Goal: Task Accomplishment & Management: Manage account settings

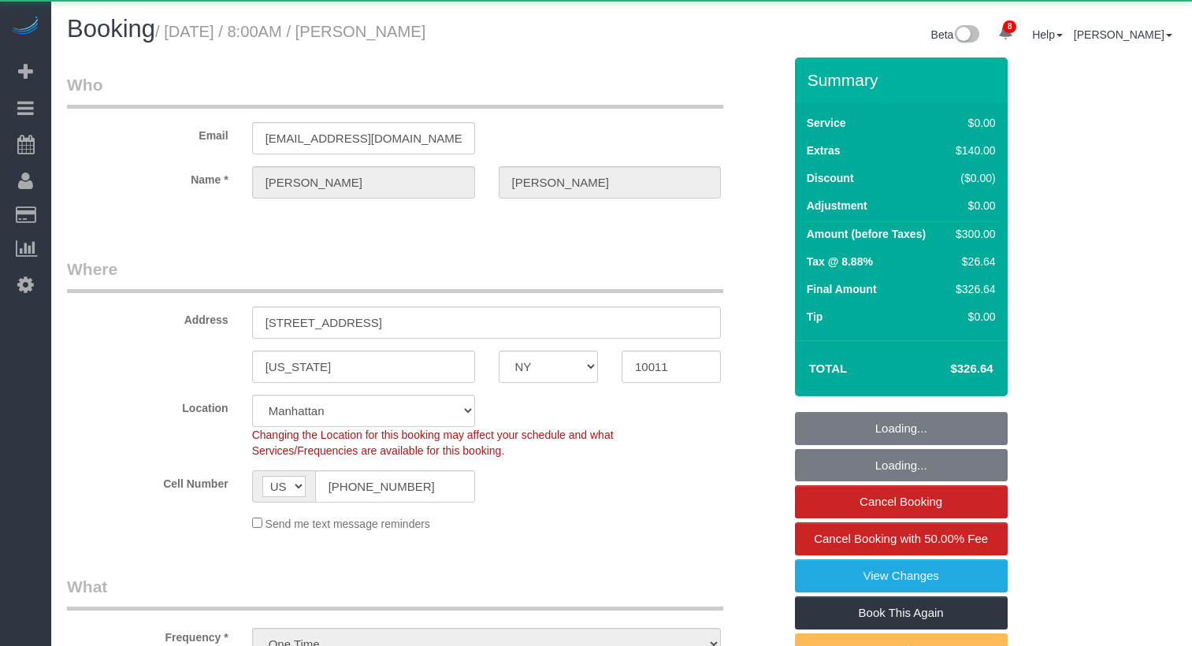
select select "NY"
select select "2"
select select "object:946"
select select "2"
select select "spot1"
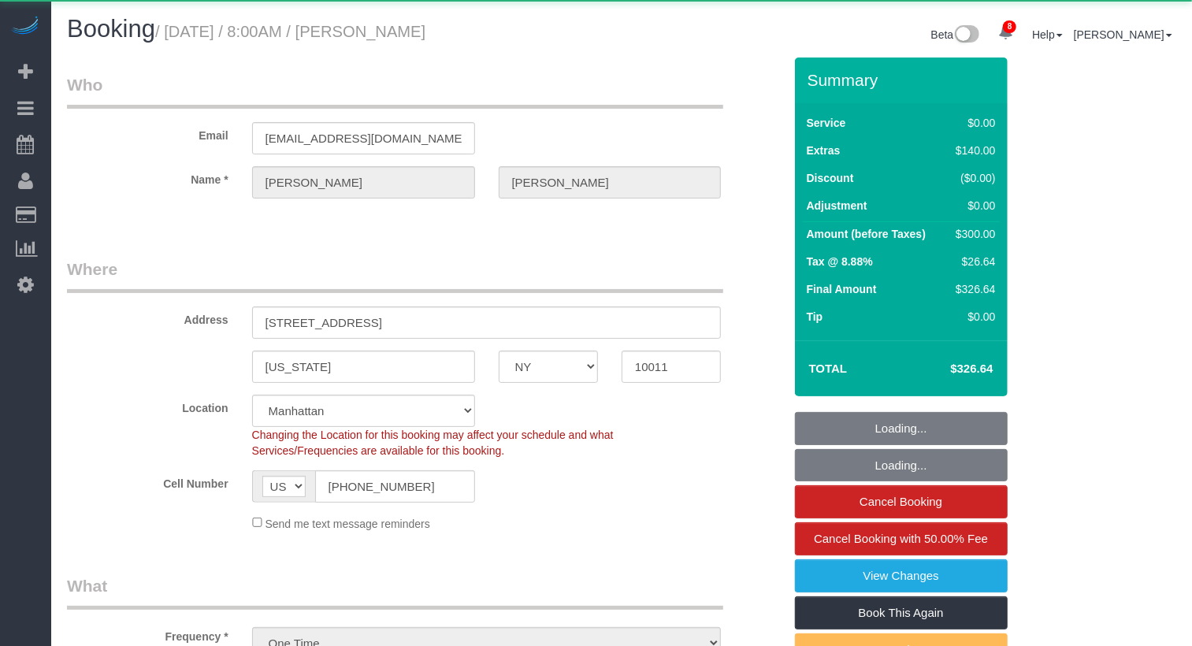
select select "number:56"
select select "number:76"
select select "number:15"
select select "number:7"
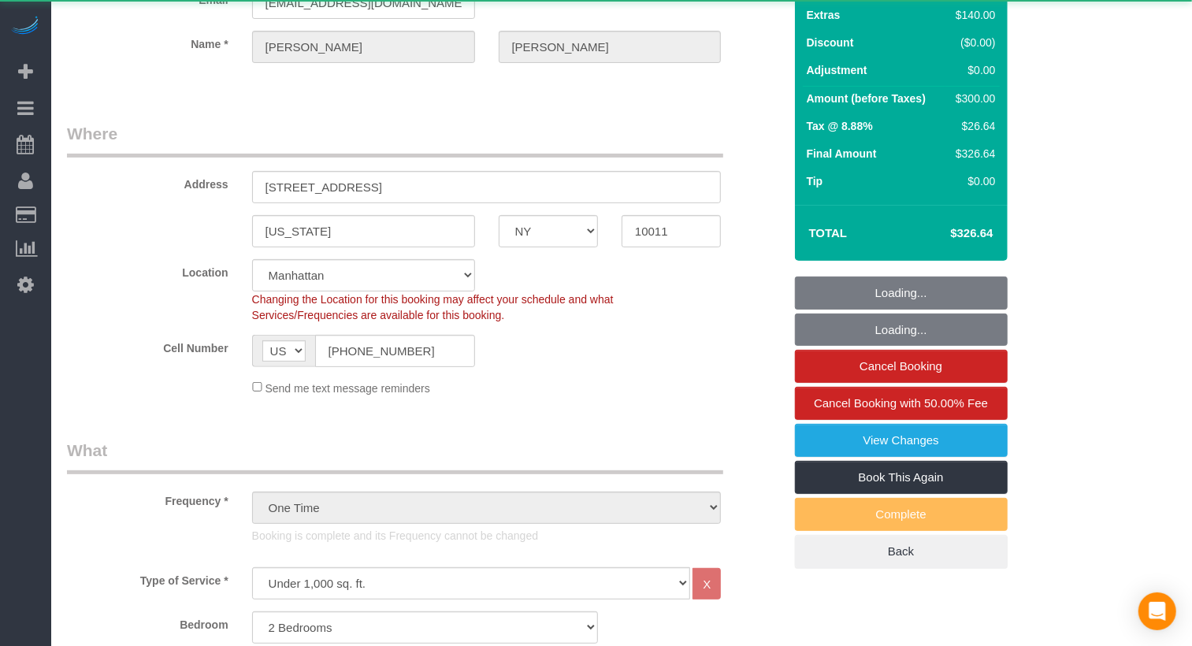
select select "string:stripe-pm_1LQzKG4VGloSiKo7xG3na7rl"
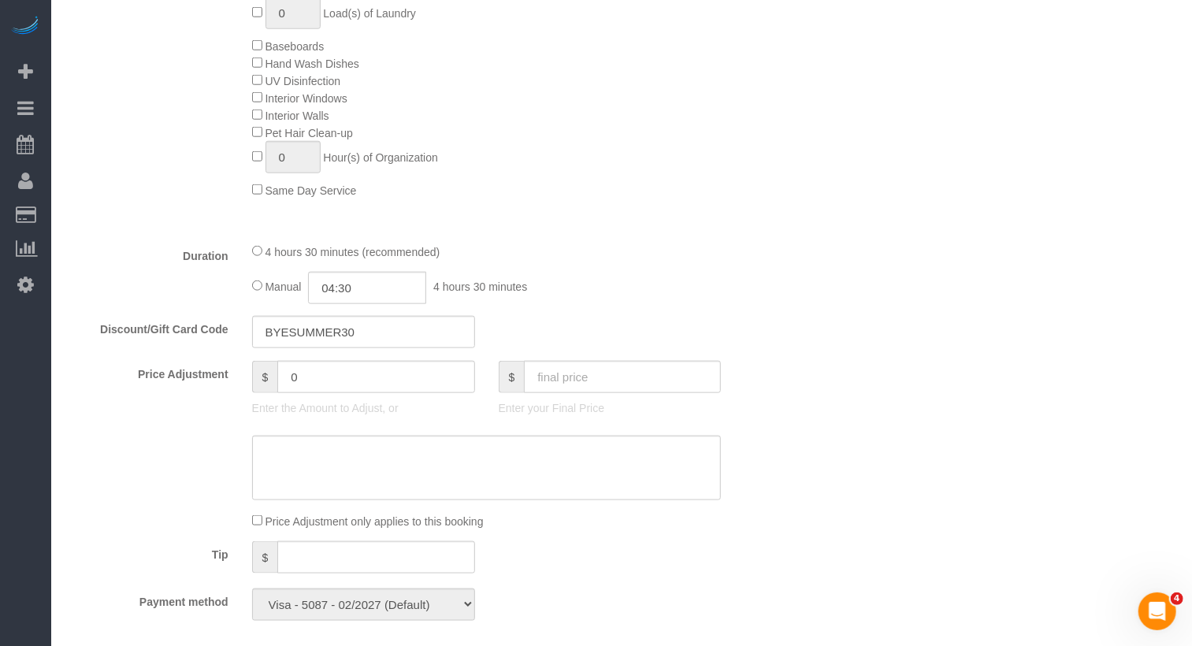
click at [643, 127] on div "Deep Cleaning (Most Popular) Move In/Out Cleaning Balcony Inside the Fridge Ins…" at bounding box center [517, 46] width 555 height 306
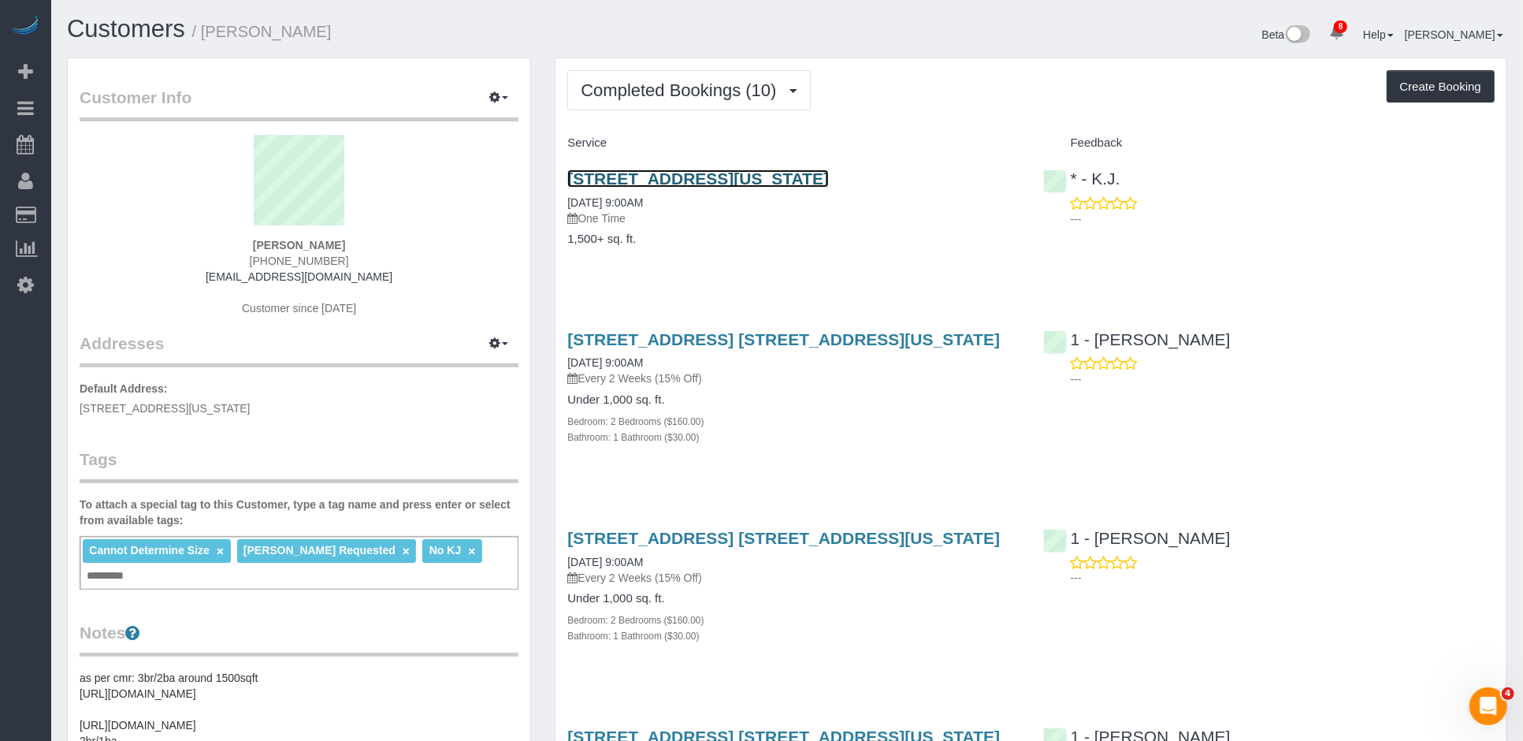
click at [663, 178] on link "103 West 118th Street, Apt 3a, New York, NY 10026" at bounding box center [698, 178] width 262 height 18
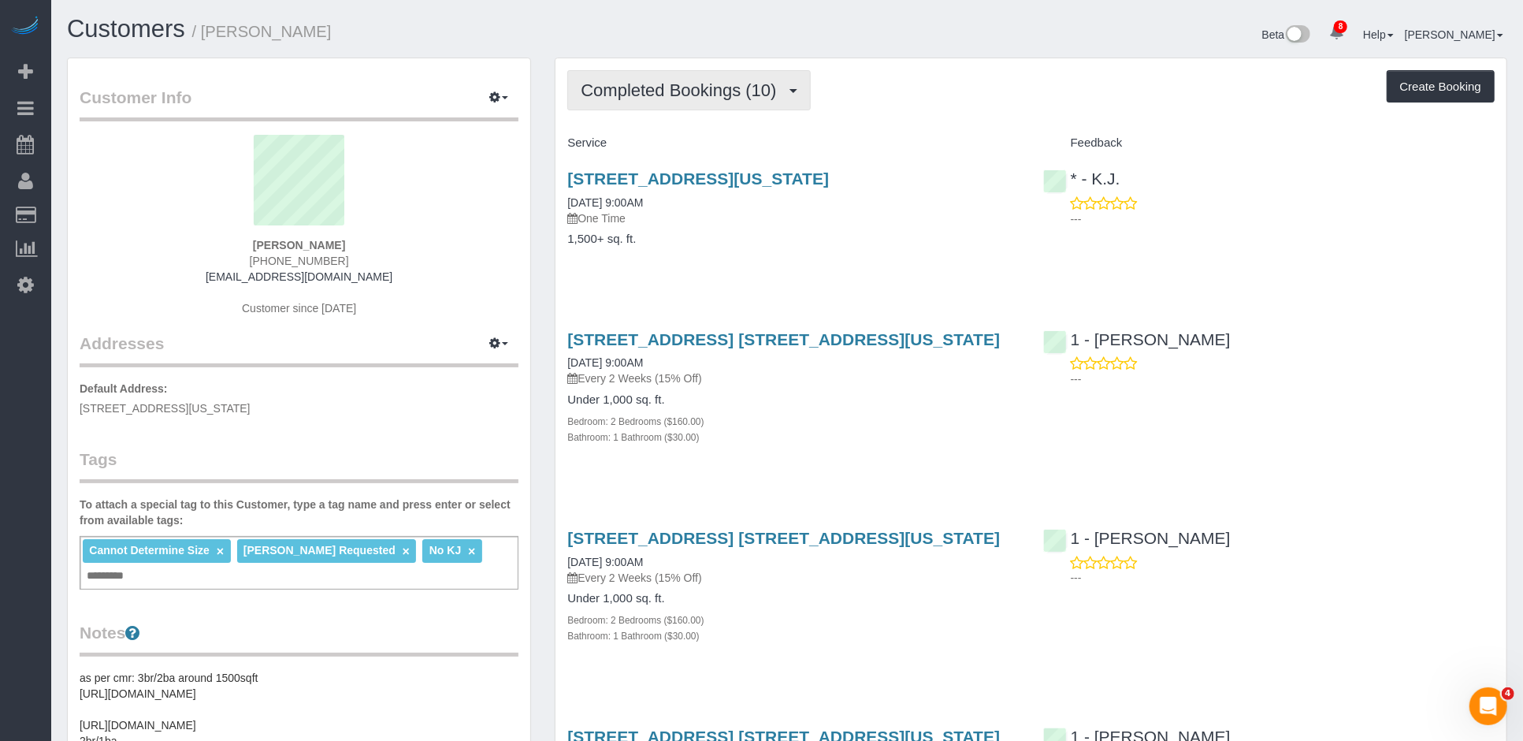
click at [702, 108] on button "Completed Bookings (10)" at bounding box center [688, 90] width 243 height 40
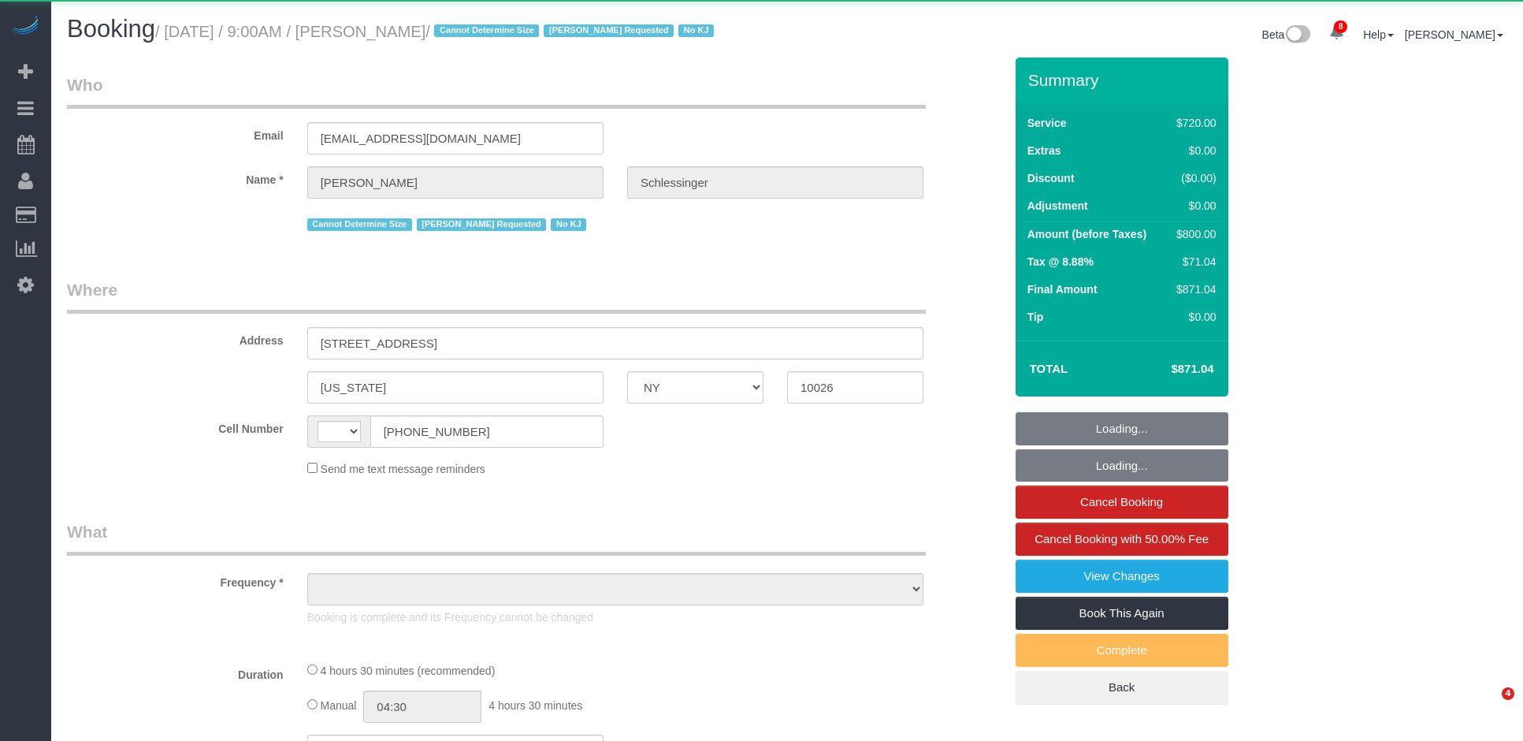
select select "NY"
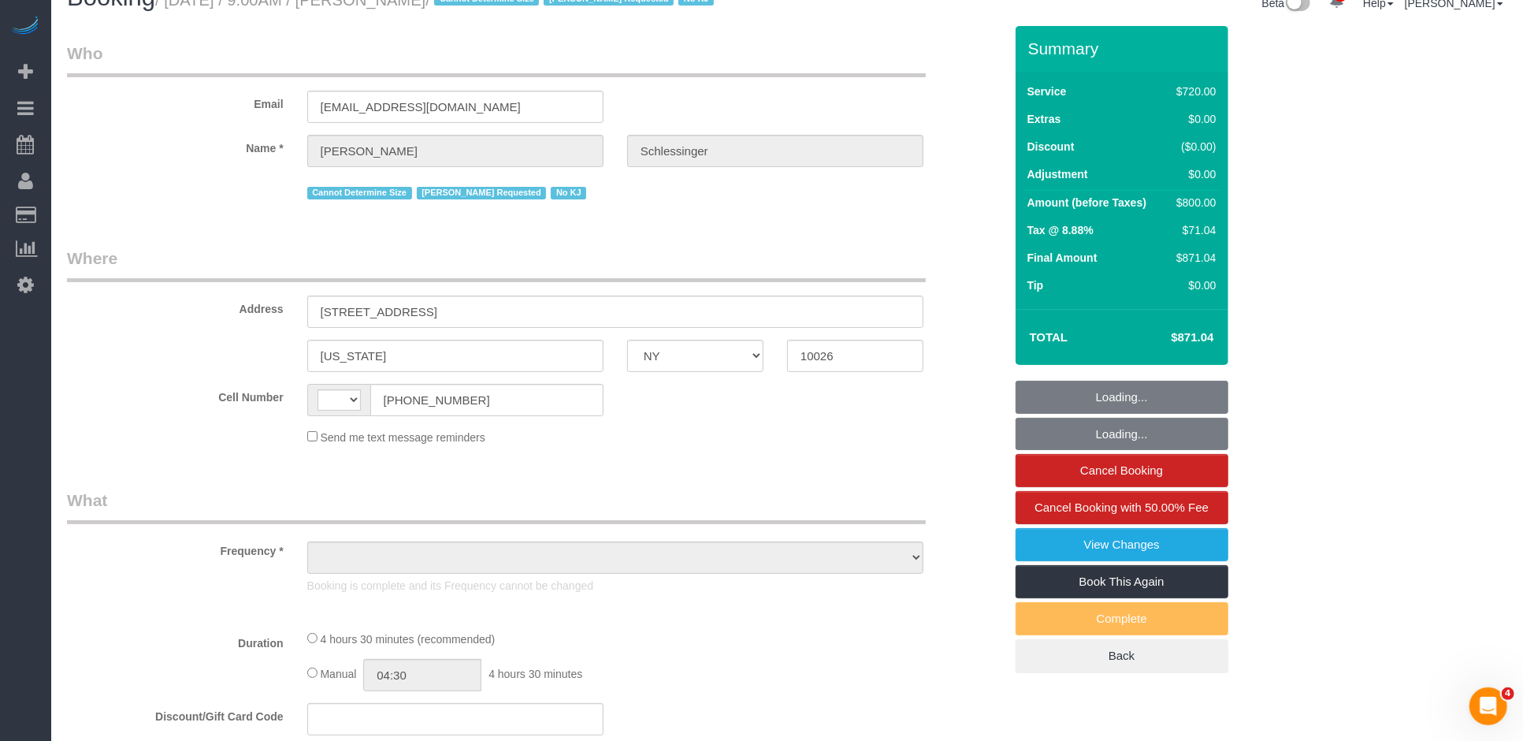
select select "string:US"
select select "object:709"
select select "270"
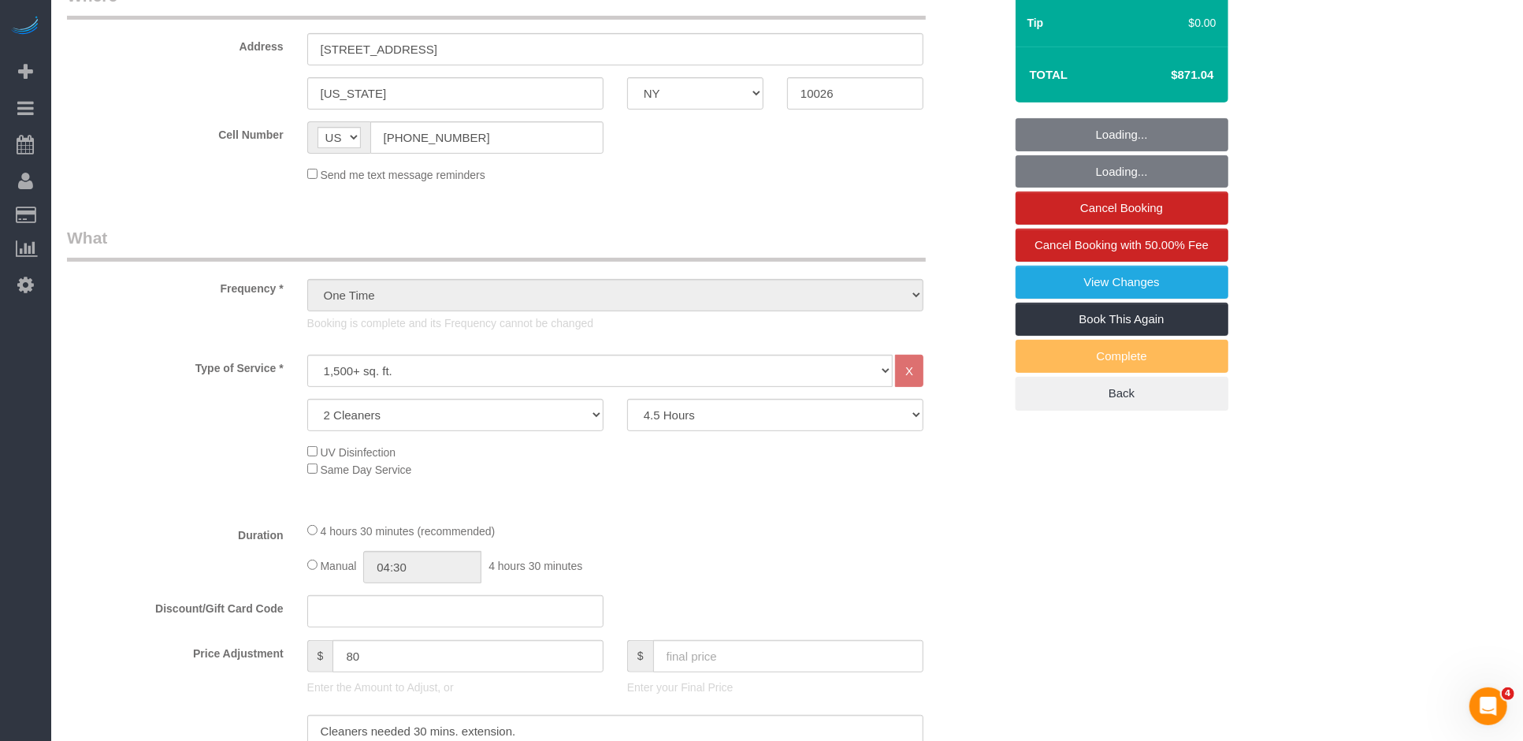
select select "string:stripe-pm_1QwnPv4VGloSiKo7hDaliMLM"
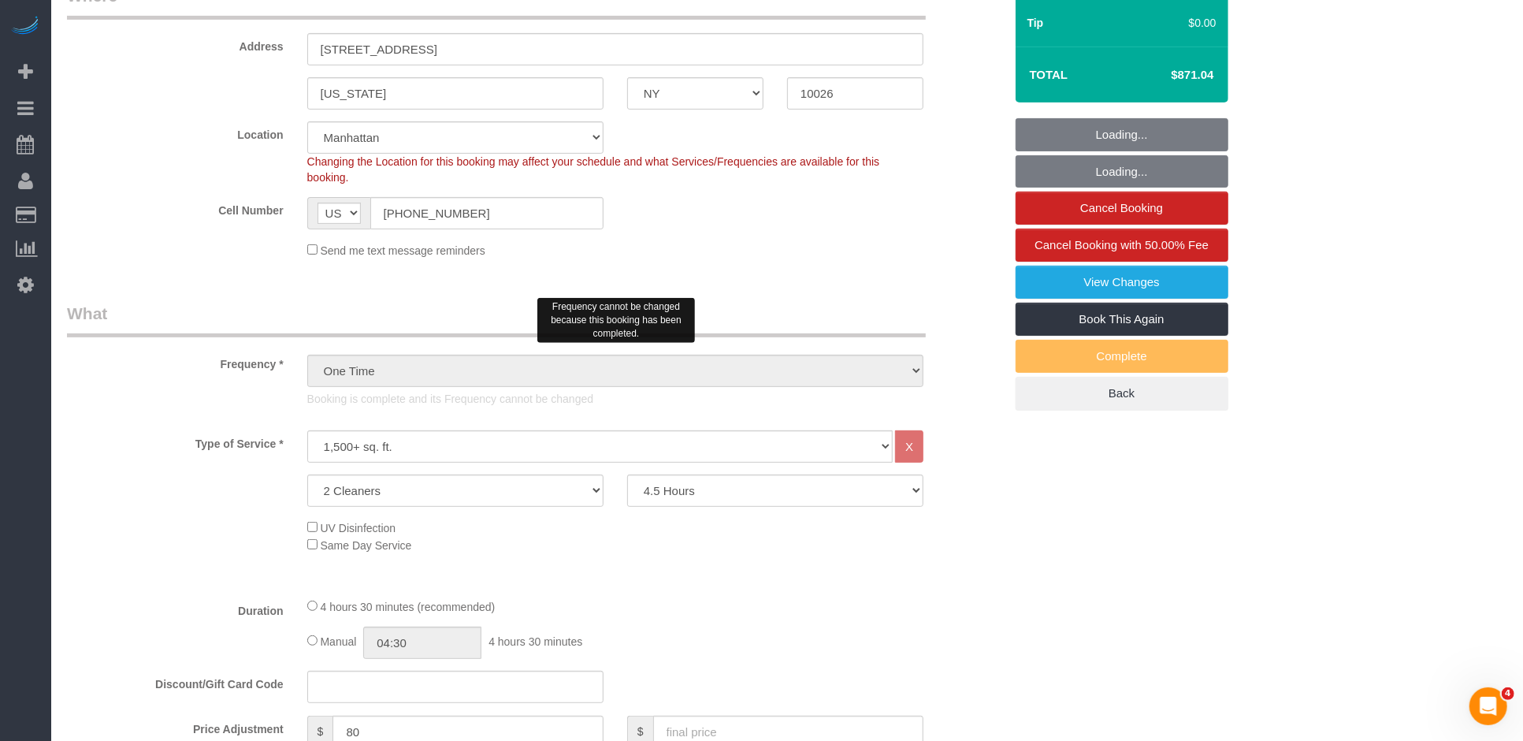
select select "spot1"
select select "number:57"
select select "number:70"
select select "number:15"
select select "number:6"
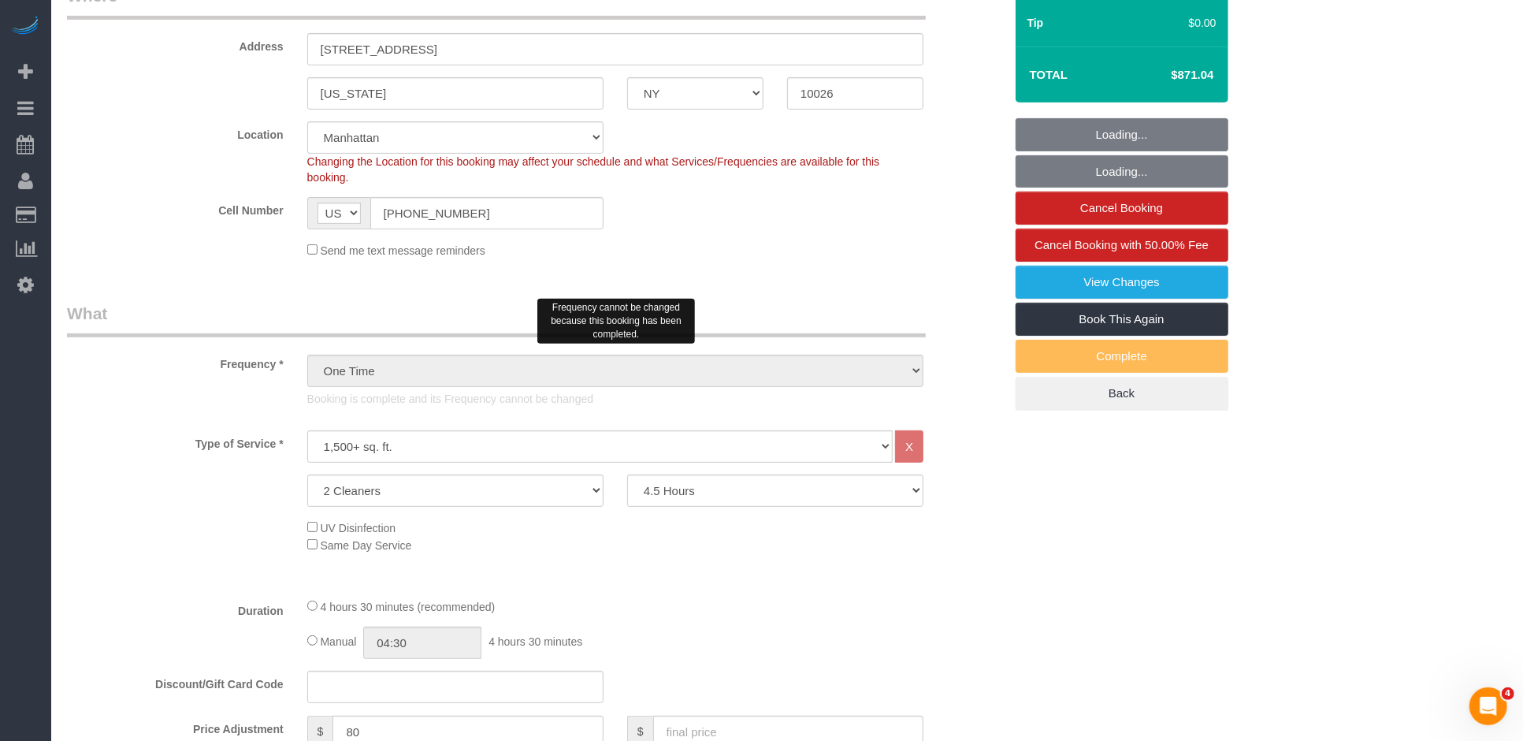
select select "object:1357"
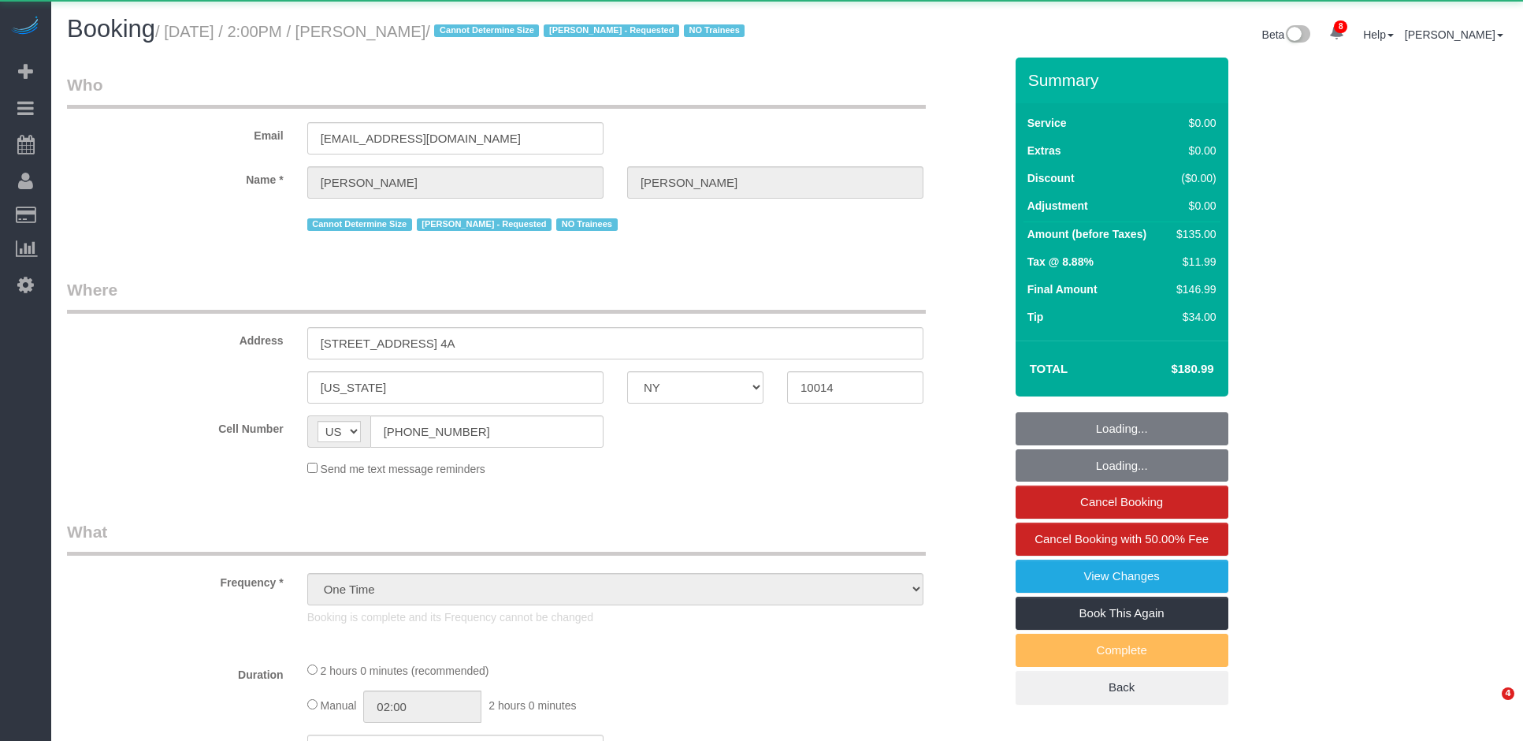
select select "NY"
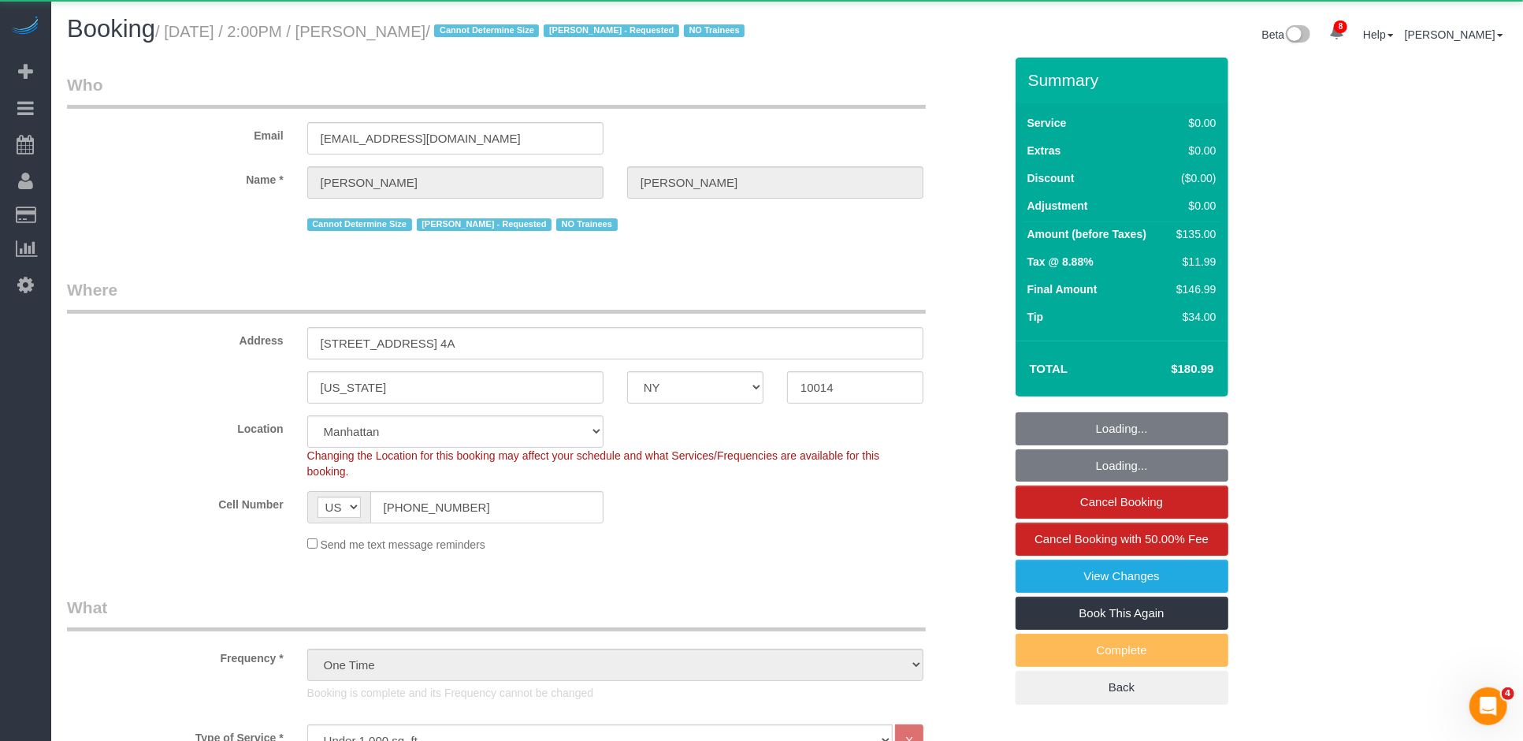
select select "object:858"
select select "string:stripe-pm_1S0MpW4VGloSiKo7ykkyT5lm"
select select "spot1"
select select "number:89"
select select "number:90"
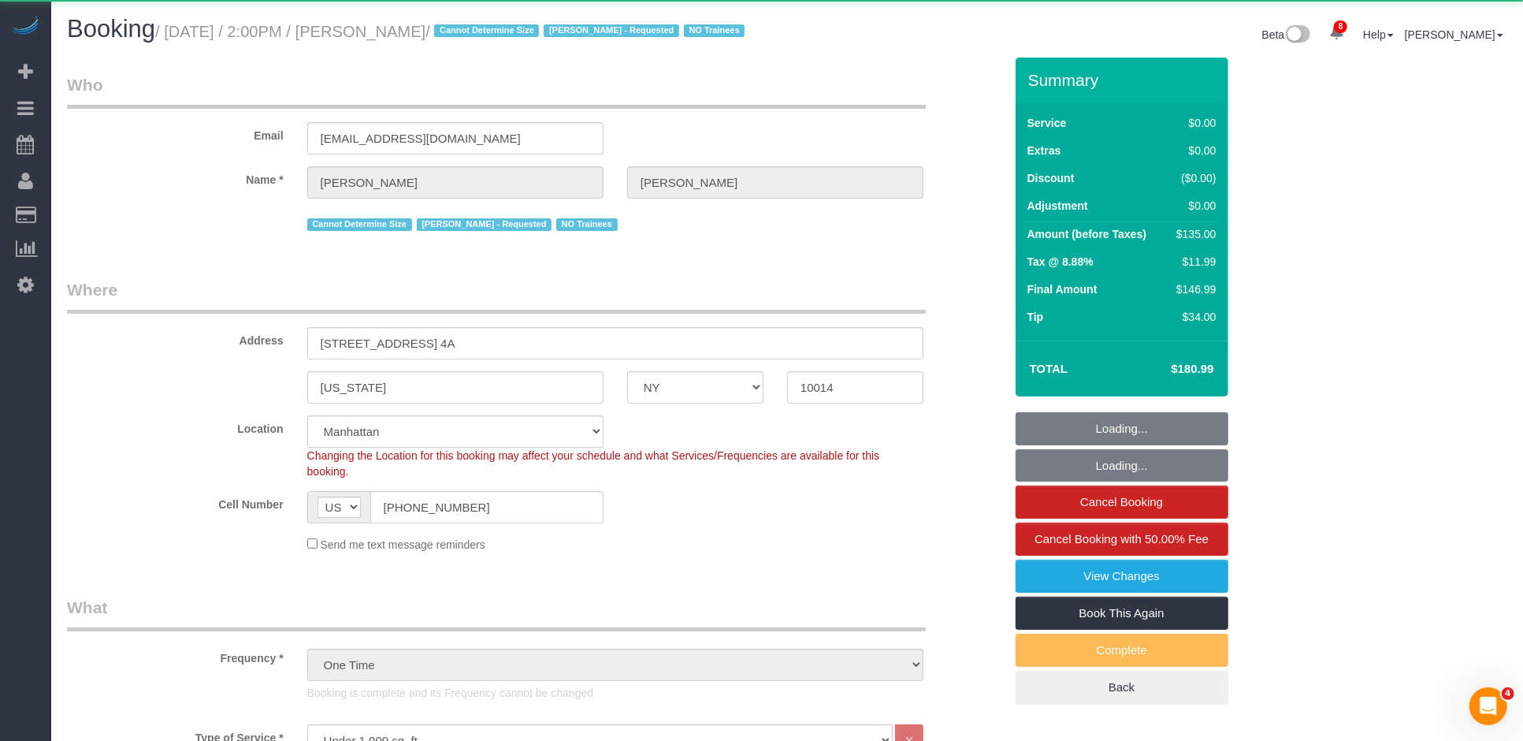
select select "number:15"
select select "number:5"
select select "1"
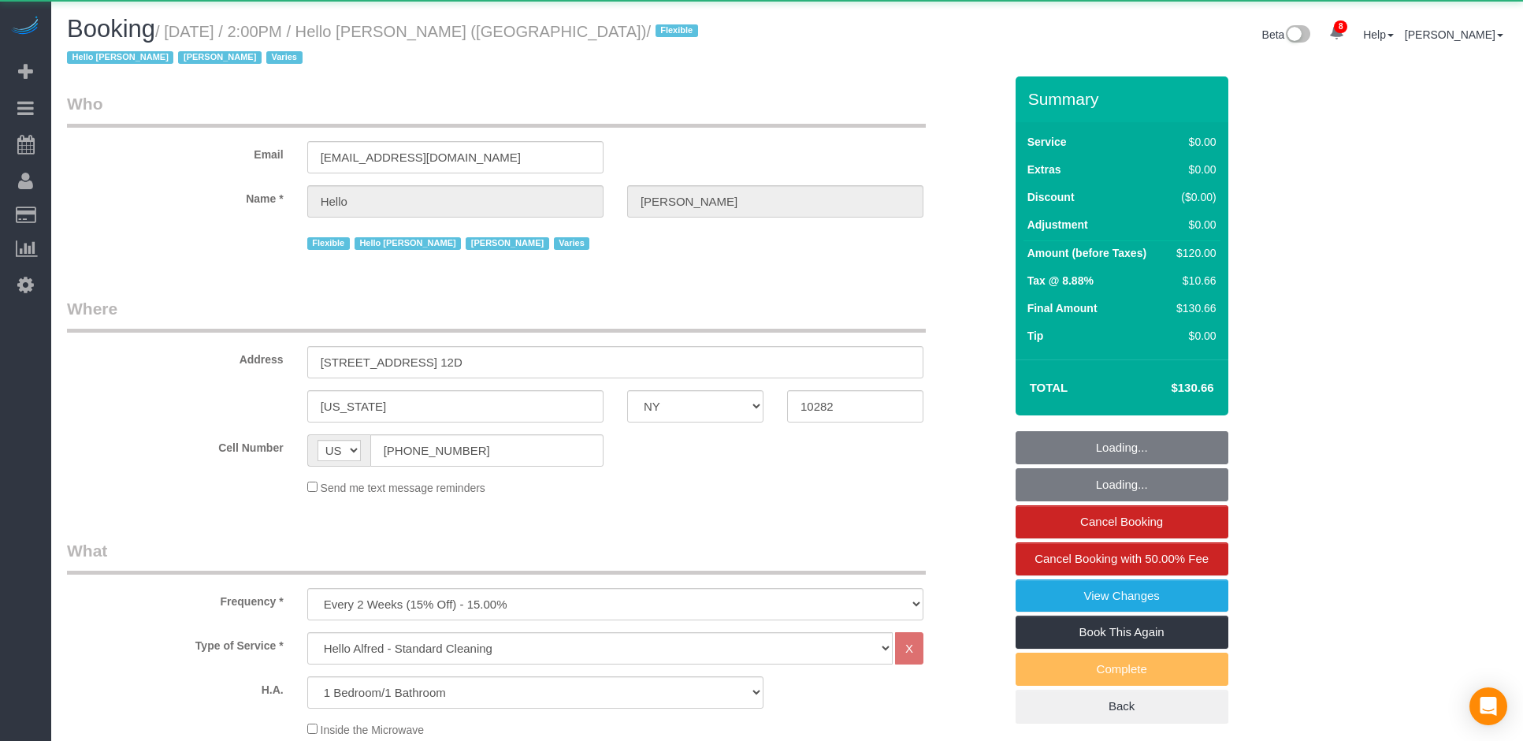
select select "NY"
select select "1"
select select "object:936"
select select "1"
select select "spot1"
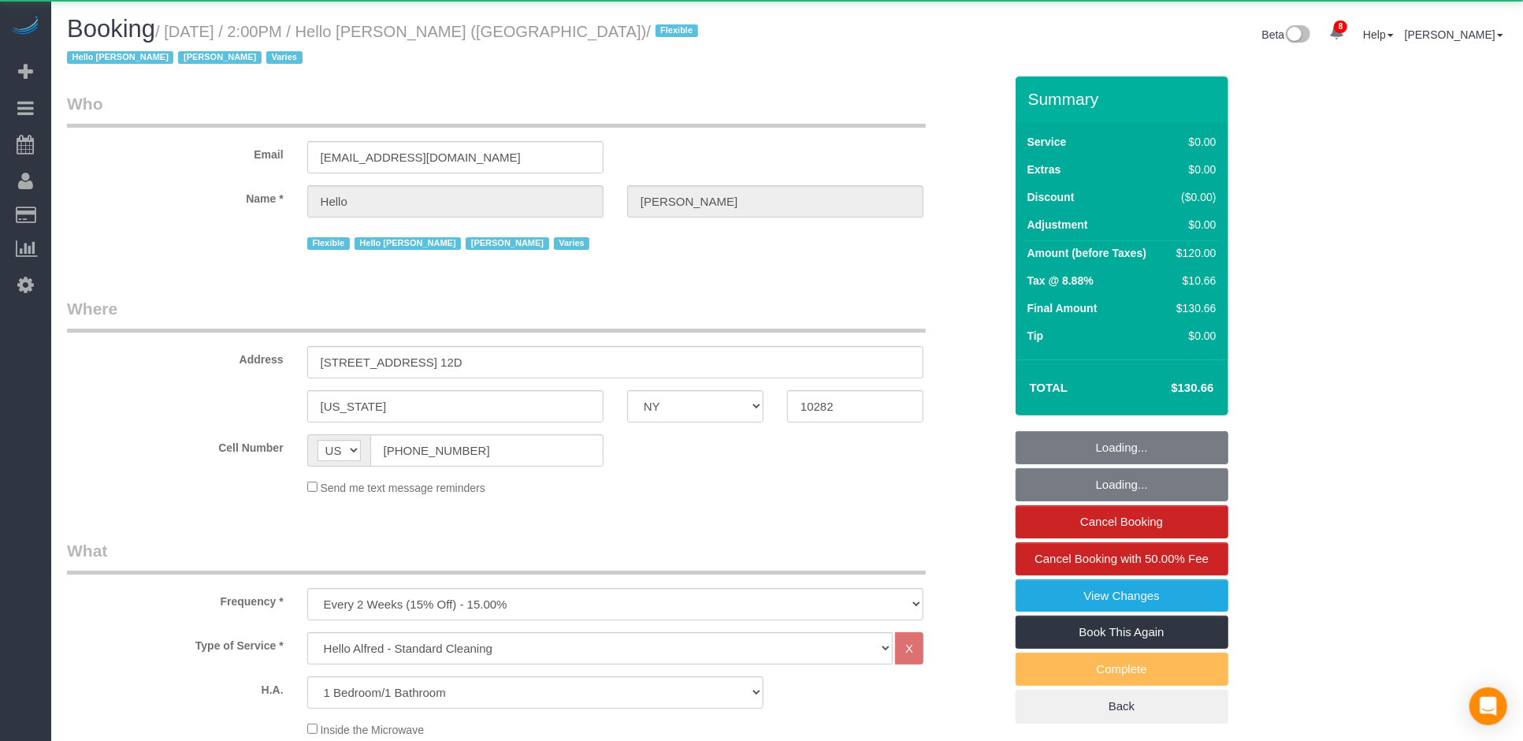
select select "number:89"
select select "number:90"
select select "number:15"
select select "number:6"
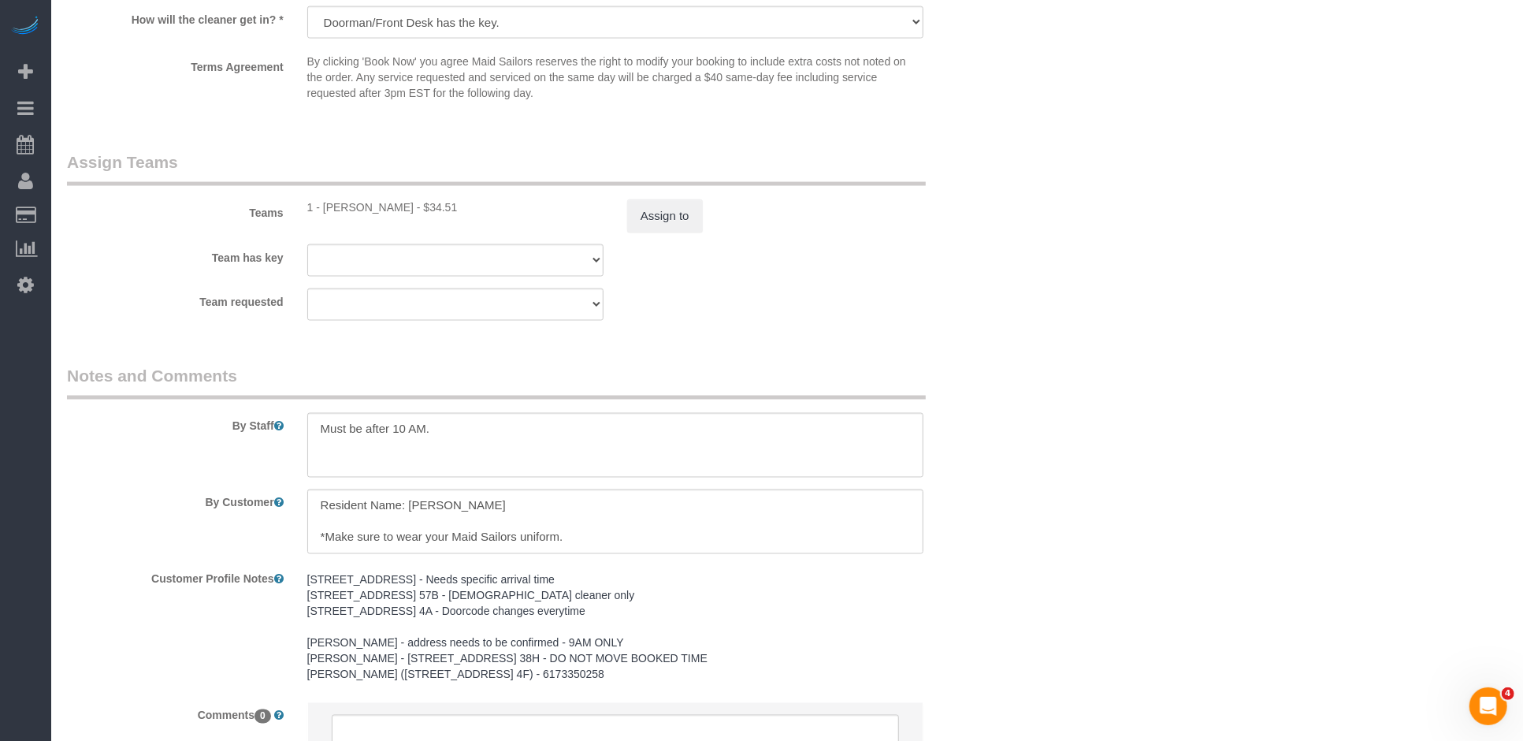
scroll to position [747, 0]
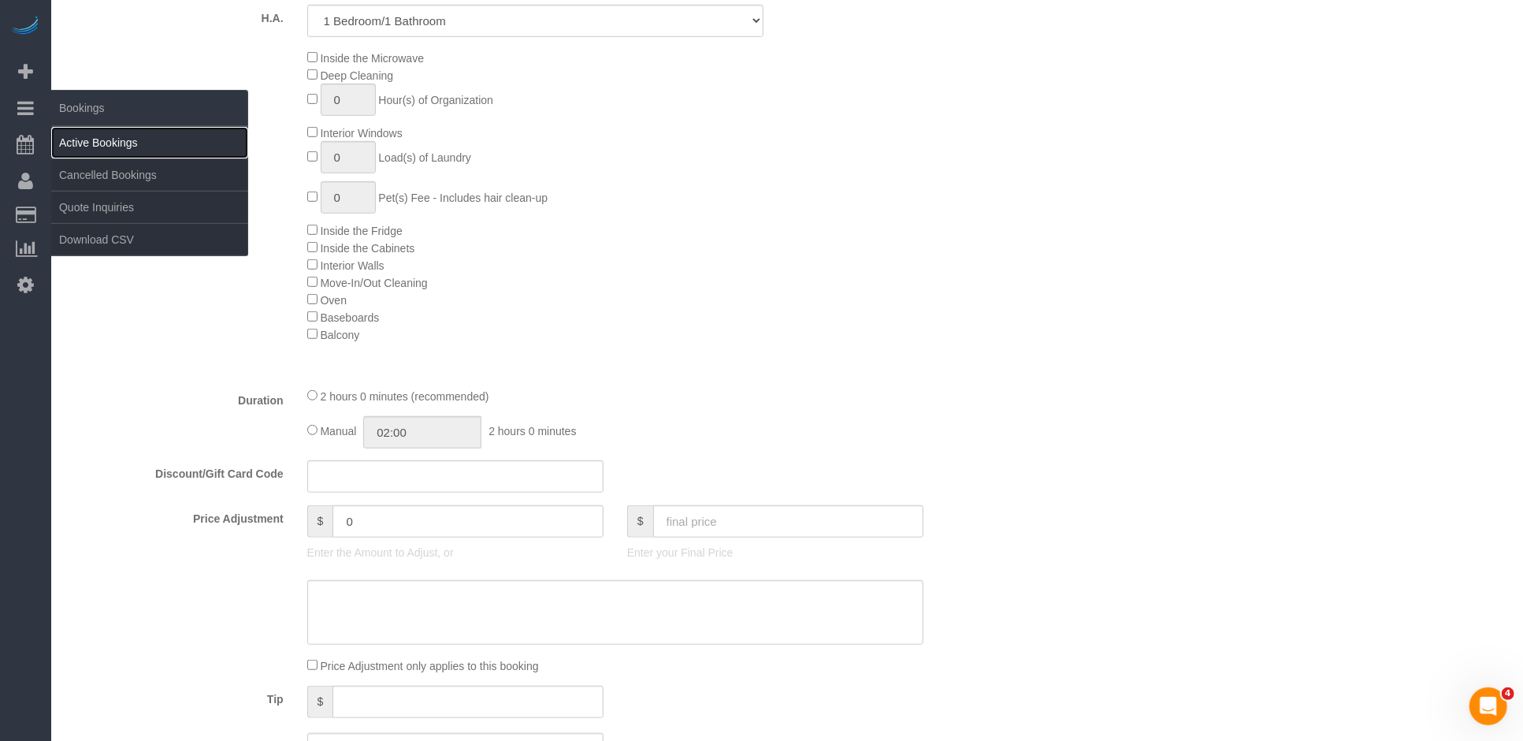
click at [110, 135] on link "Active Bookings" at bounding box center [149, 143] width 197 height 32
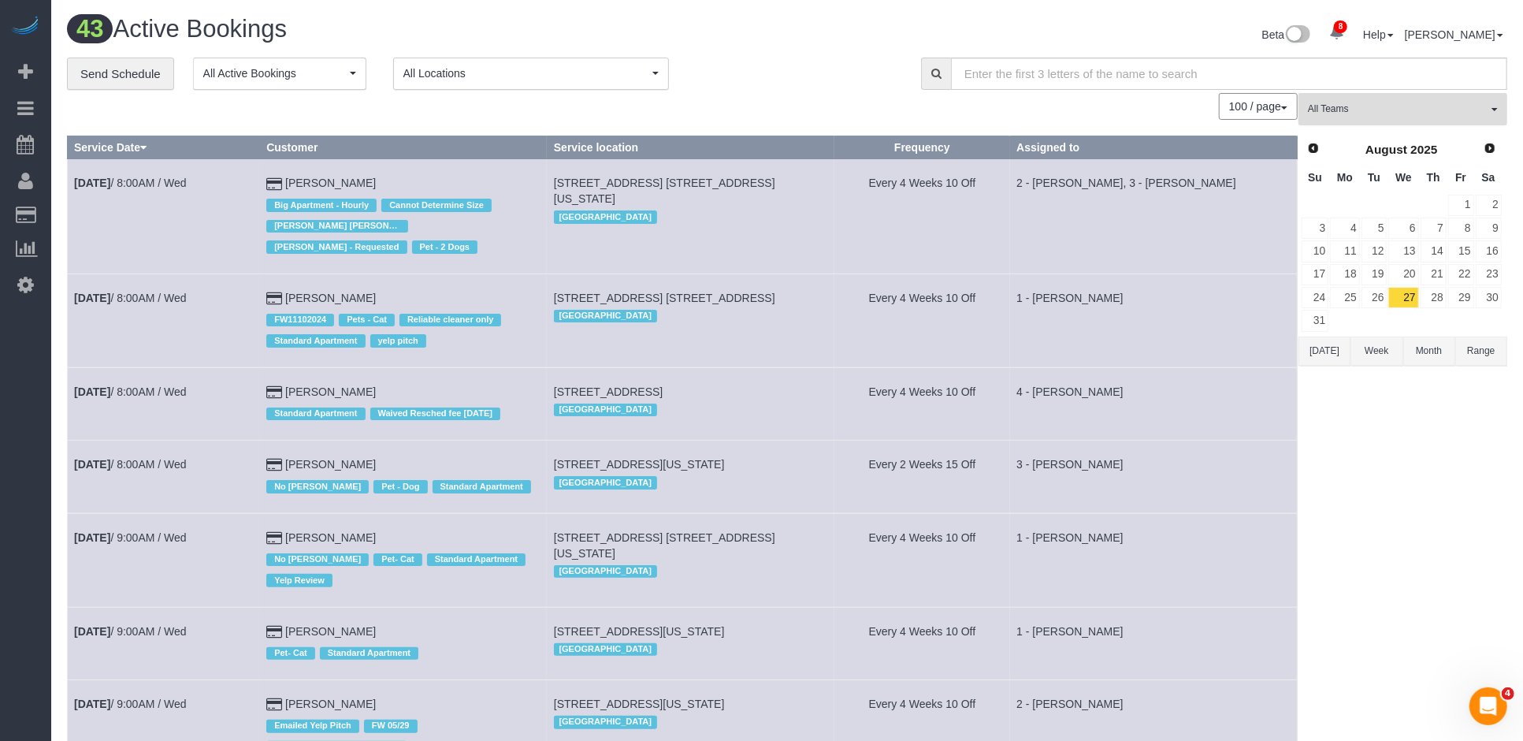
click at [1360, 114] on span "All Teams" at bounding box center [1398, 108] width 180 height 13
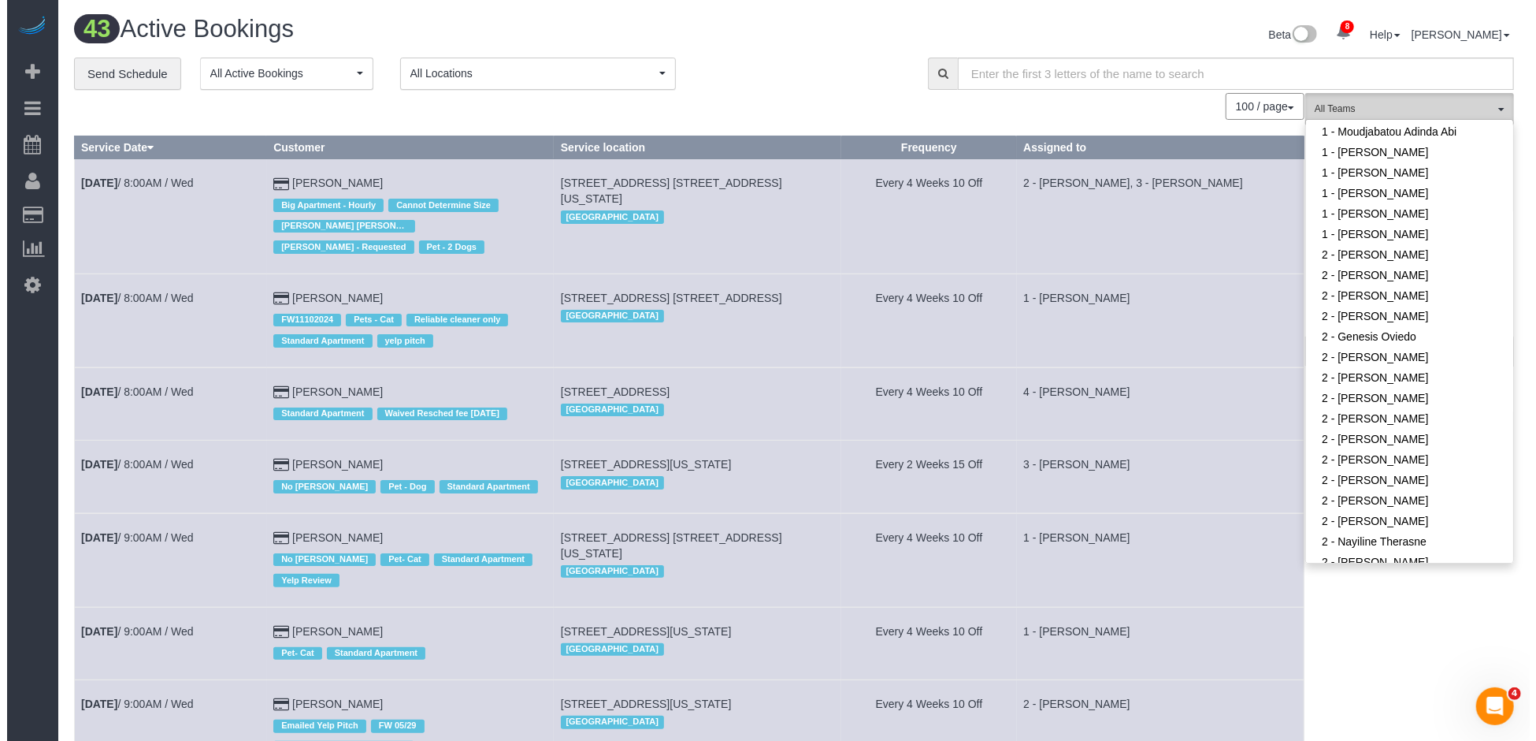
scroll to position [343, 0]
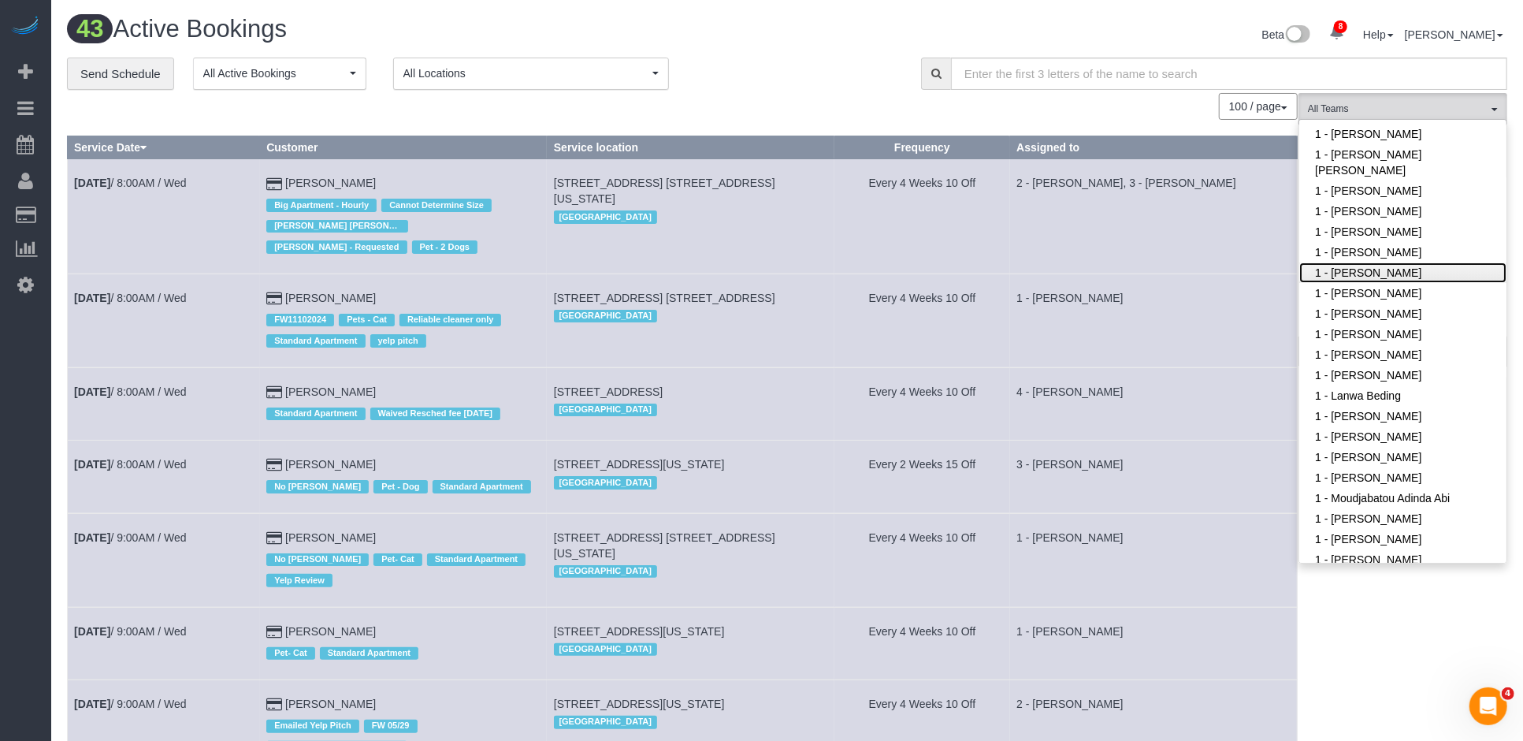
click at [1366, 280] on link "1 - [PERSON_NAME]" at bounding box center [1402, 272] width 207 height 20
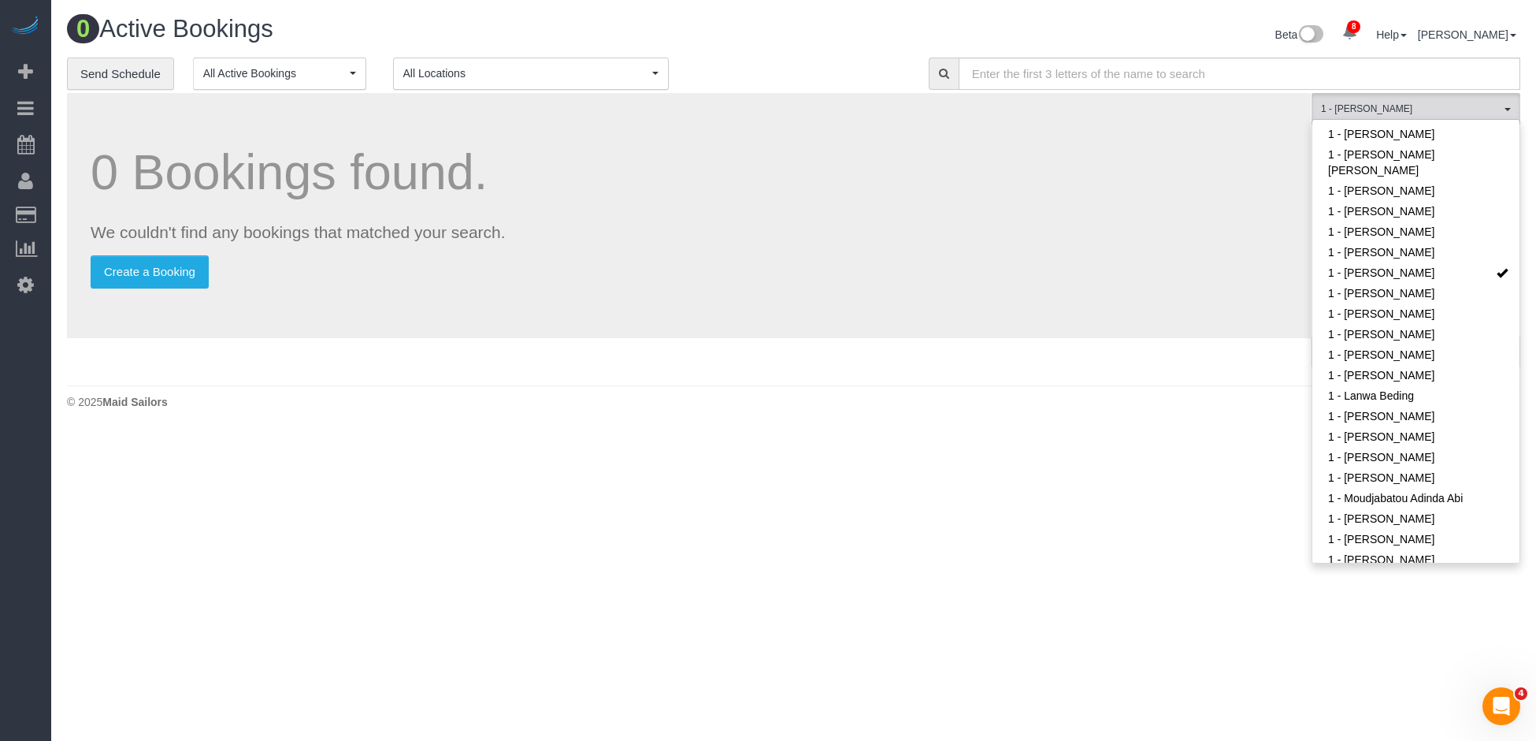
drag, startPoint x: 1190, startPoint y: 277, endPoint x: 1210, endPoint y: 274, distance: 19.9
click at [1191, 277] on p "Create a Booking" at bounding box center [689, 271] width 1197 height 33
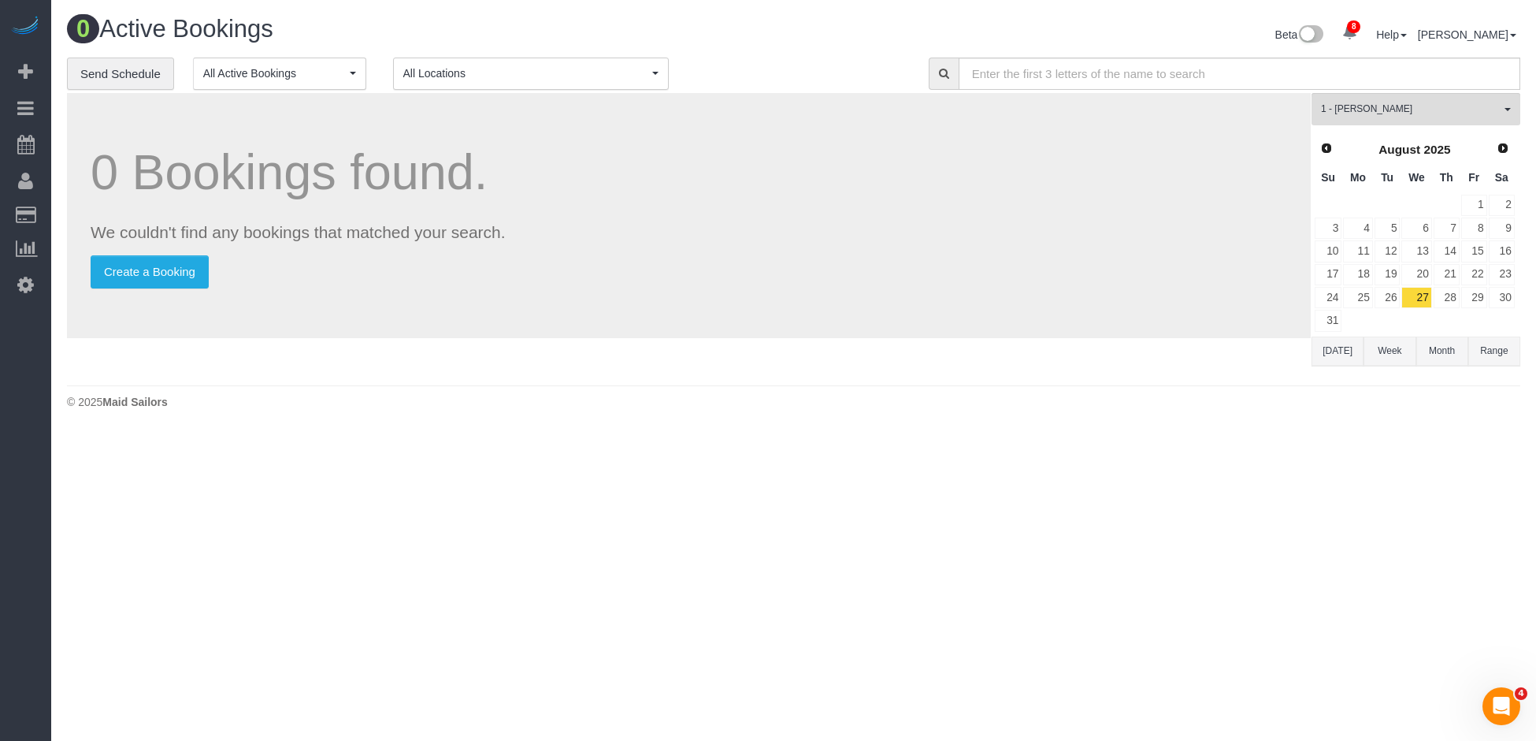
click at [1362, 351] on button "[DATE]" at bounding box center [1338, 350] width 52 height 29
